Goal: Check status: Check status

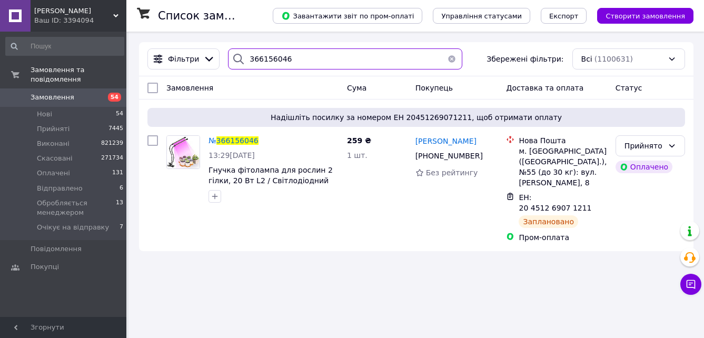
click at [287, 57] on input "366156046" at bounding box center [345, 58] width 234 height 21
type input "3"
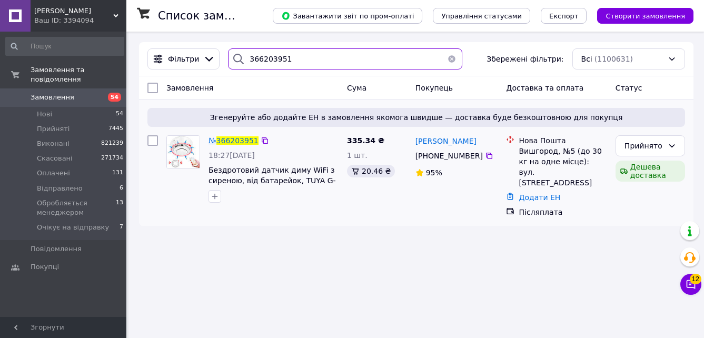
type input "366203951"
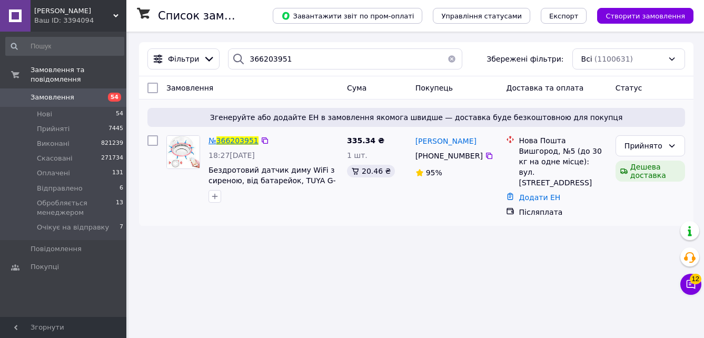
click at [241, 140] on span "366203951" at bounding box center [237, 140] width 42 height 8
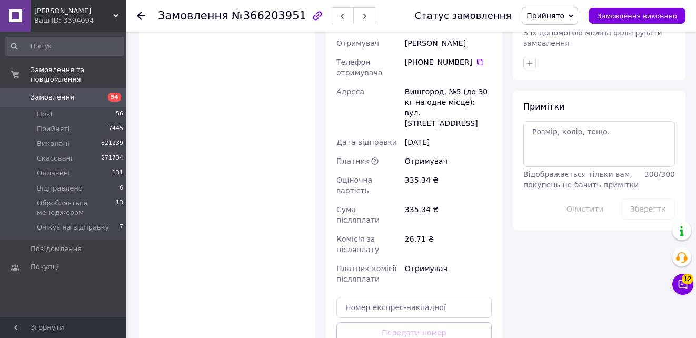
scroll to position [527, 0]
paste input "20451269128310"
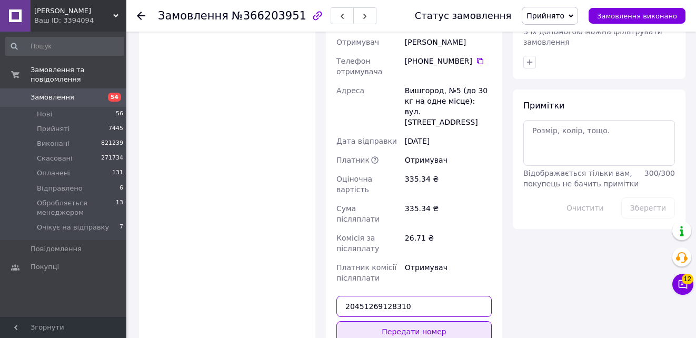
type input "20451269128310"
click at [441, 321] on button "Передати номер" at bounding box center [413, 331] width 155 height 21
